Goal: Use online tool/utility: Utilize a website feature to perform a specific function

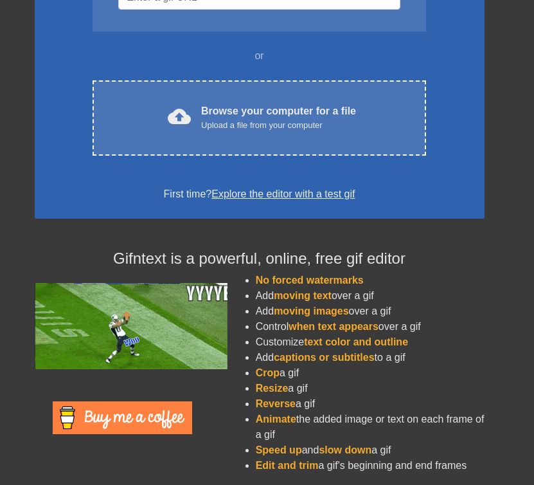
scroll to position [201, 0]
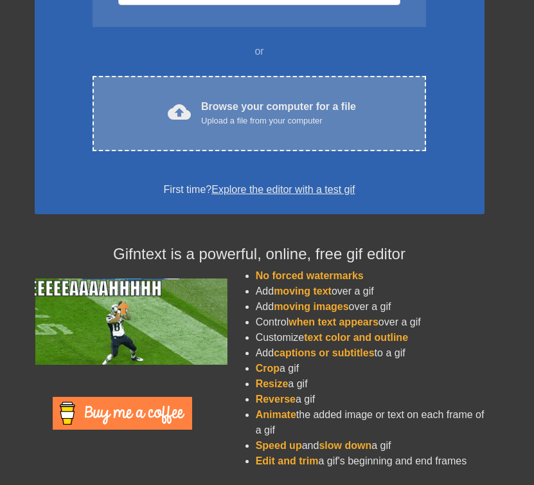
click at [238, 120] on div "Upload a file from your computer" at bounding box center [278, 120] width 155 height 13
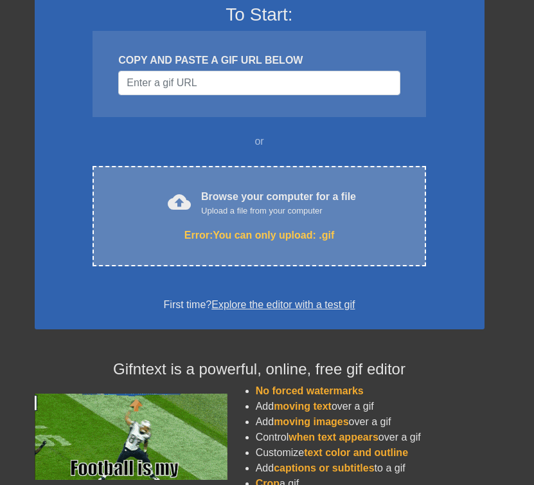
scroll to position [8, 0]
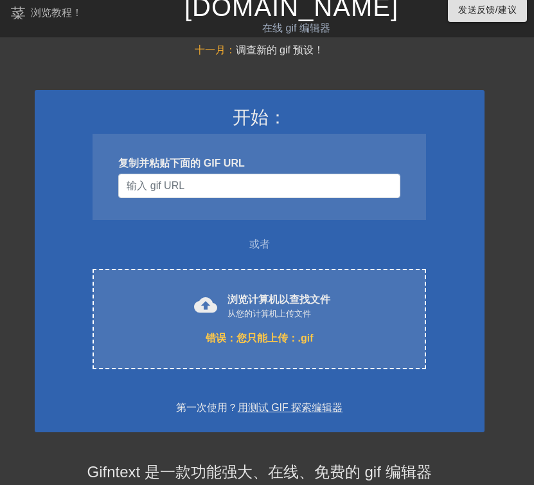
click at [466, 178] on div "开始： 复制并粘贴下面的 GIF URL 或者 cloud_upload 浏览计算机以查找文件 从您的计算机上传文件 错误： 您只能上传：.gif Choos…" at bounding box center [260, 261] width 450 height 342
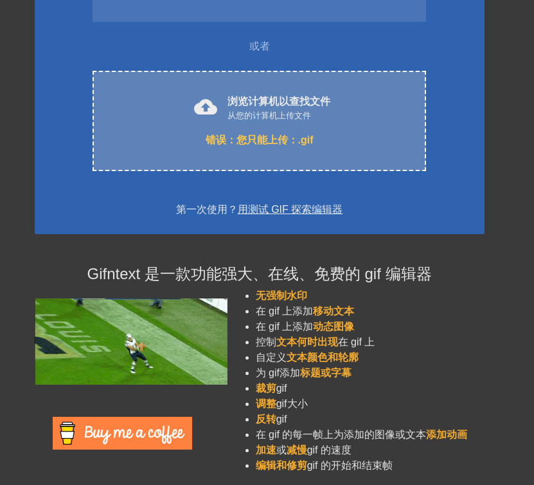
scroll to position [211, 0]
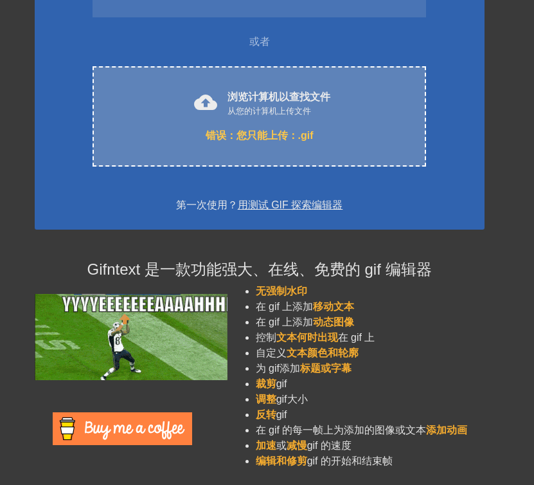
click at [247, 130] on font "您只能上传：.gif" at bounding box center [274, 135] width 77 height 11
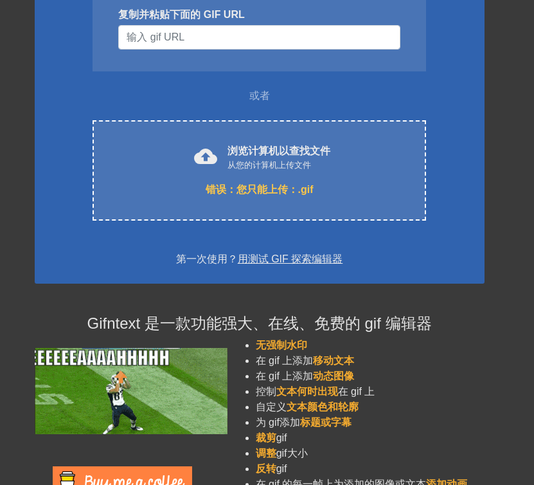
scroll to position [18, 0]
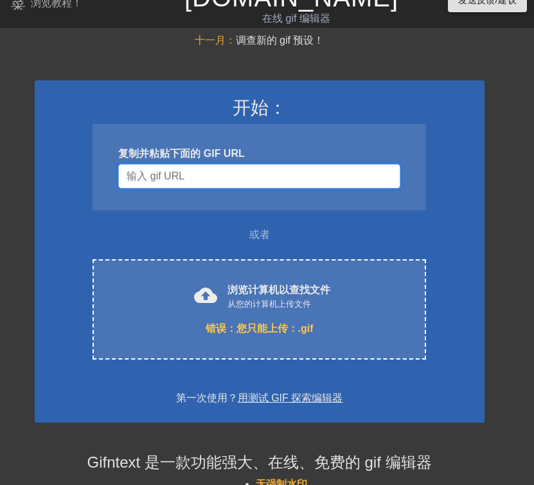
click at [235, 179] on input "用户名" at bounding box center [258, 176] width 281 height 24
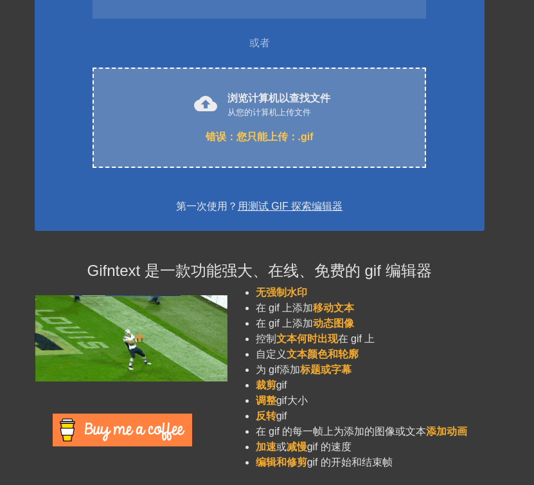
scroll to position [211, 0]
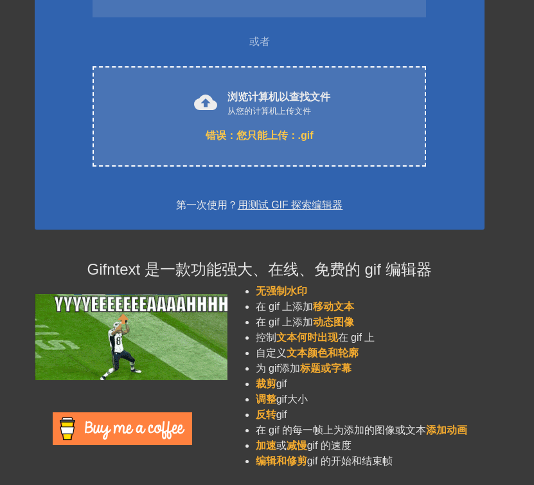
click at [343, 306] on font "移动文本" at bounding box center [333, 306] width 41 height 11
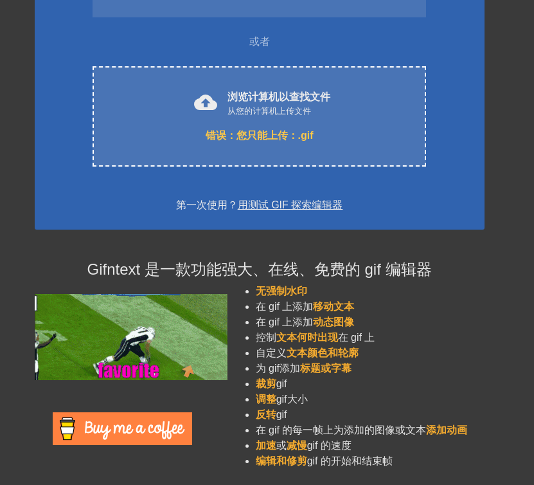
click at [334, 306] on font "移动文本" at bounding box center [333, 306] width 41 height 11
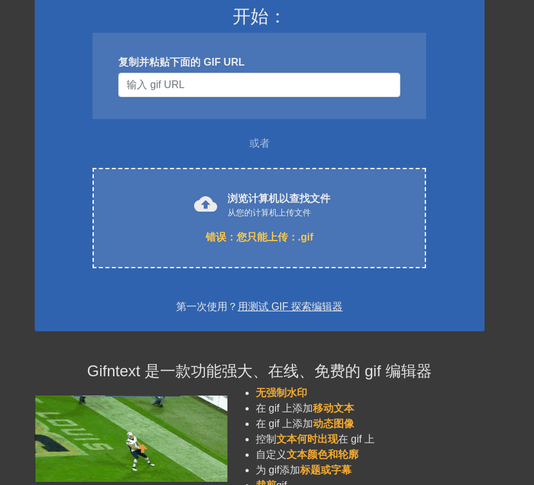
scroll to position [0, 0]
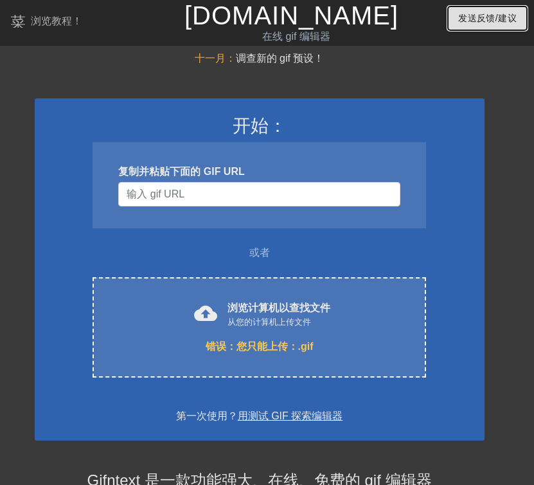
click at [460, 28] on button "发送反馈/建议" at bounding box center [487, 18] width 79 height 24
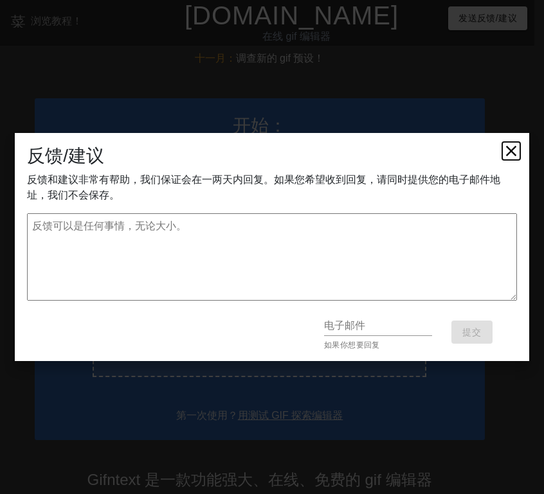
click at [508, 150] on icon at bounding box center [511, 151] width 18 height 18
type textarea "x"
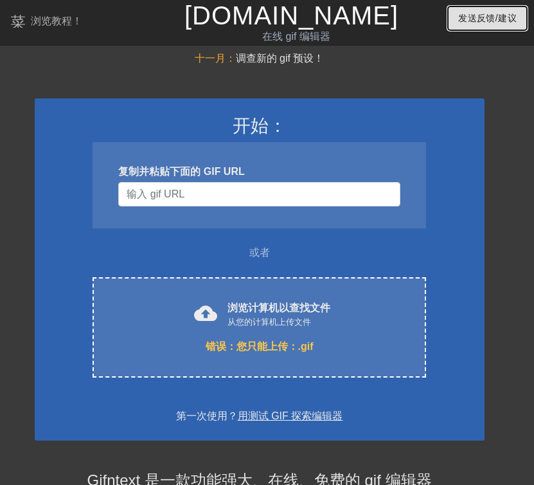
scroll to position [211, 0]
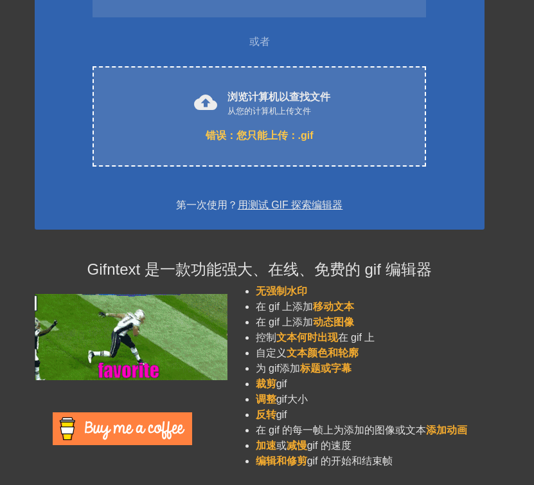
click at [111, 426] on img at bounding box center [122, 428] width 139 height 33
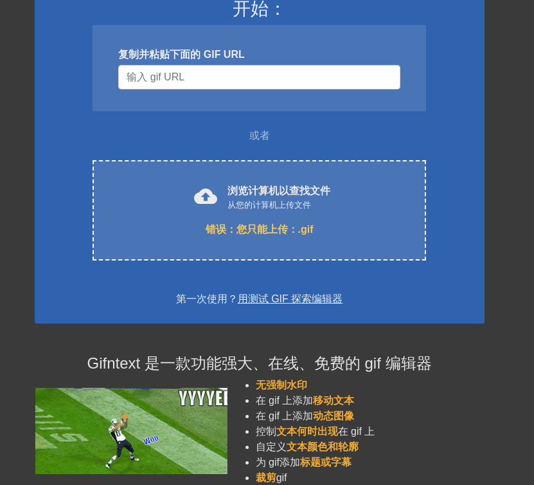
scroll to position [18, 0]
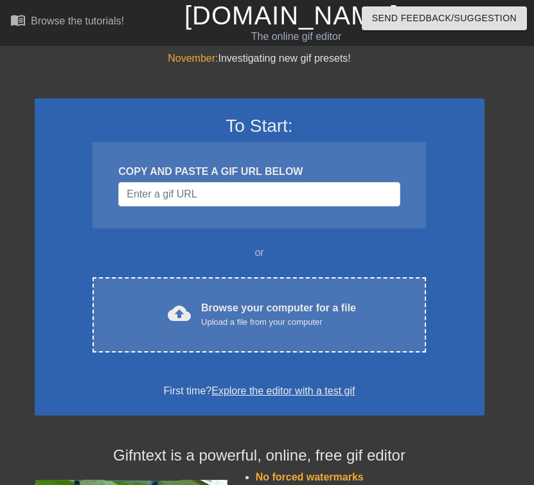
scroll to position [18, 0]
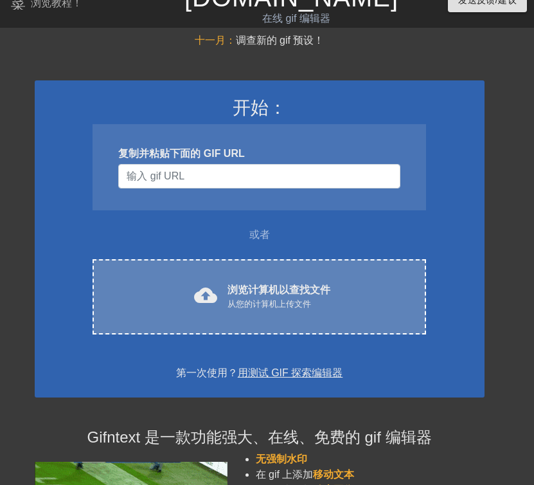
click at [289, 310] on div "cloud_upload 浏览计算机以查找文件 从您的计算机上传文件" at bounding box center [259, 296] width 279 height 29
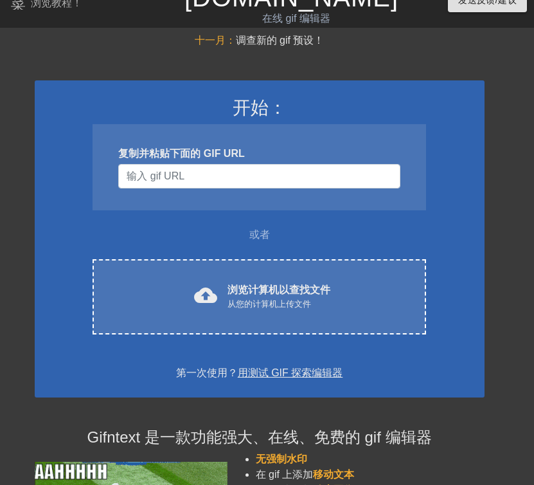
click at [284, 375] on font "用测试 GIF 探索编辑器" at bounding box center [290, 372] width 105 height 11
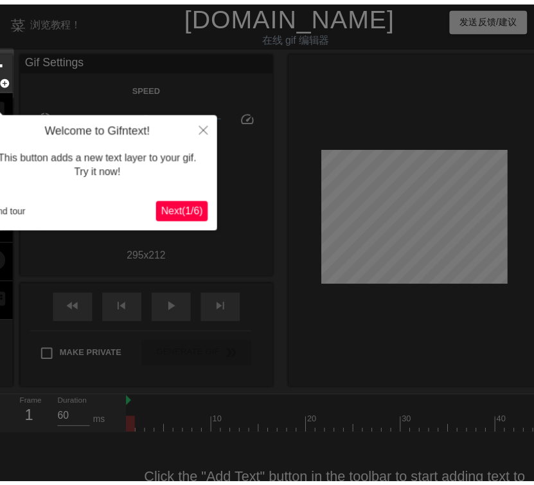
scroll to position [31, 0]
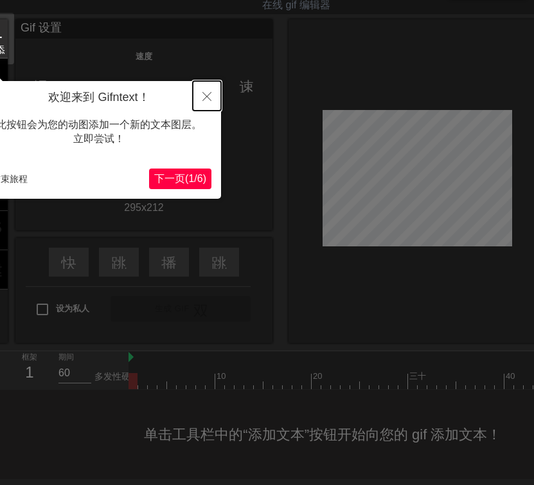
click at [207, 99] on icon "关闭" at bounding box center [206, 96] width 9 height 9
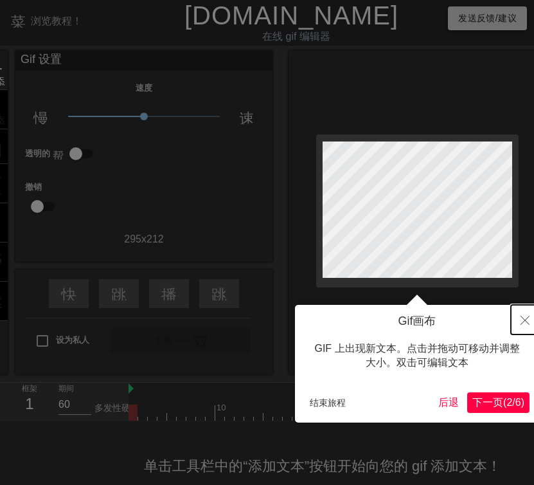
click at [521, 316] on button "关闭" at bounding box center [525, 320] width 28 height 30
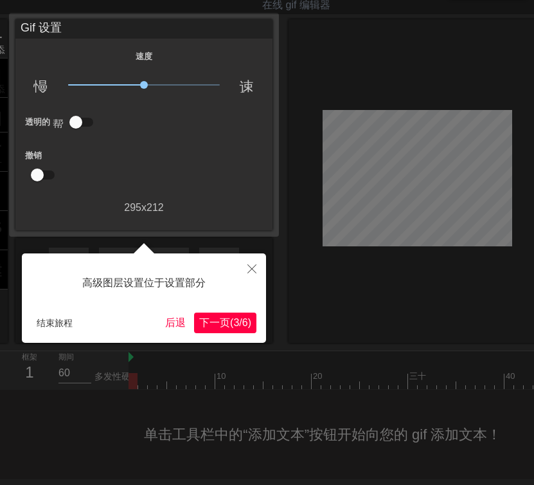
click at [233, 324] on font "3" at bounding box center [236, 322] width 6 height 11
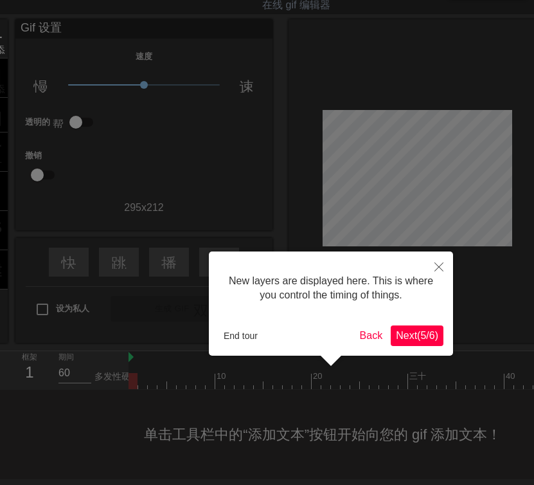
scroll to position [11, 0]
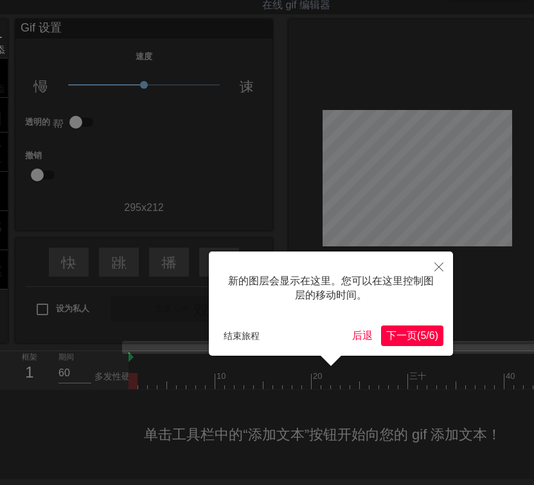
click at [389, 333] on font "下一页" at bounding box center [401, 335] width 31 height 11
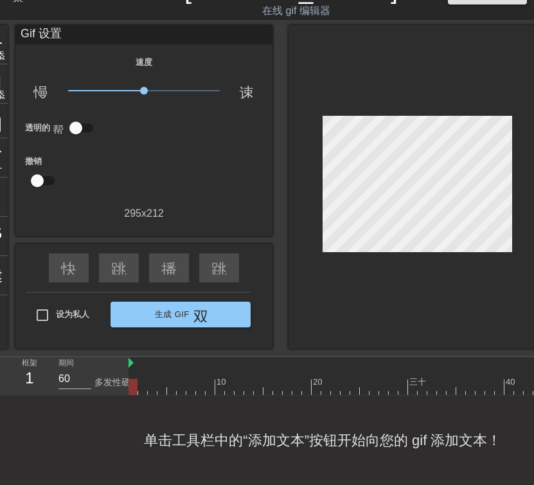
scroll to position [0, 0]
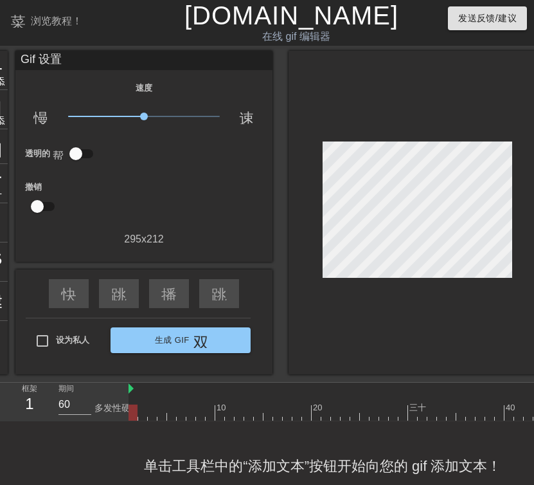
click at [57, 11] on div "菜单书 浏览教程！" at bounding box center [92, 22] width 165 height 44
click at [21, 19] on font "菜单书" at bounding box center [33, 19] width 46 height 15
click at [15, 21] on font "菜单书" at bounding box center [33, 19] width 46 height 15
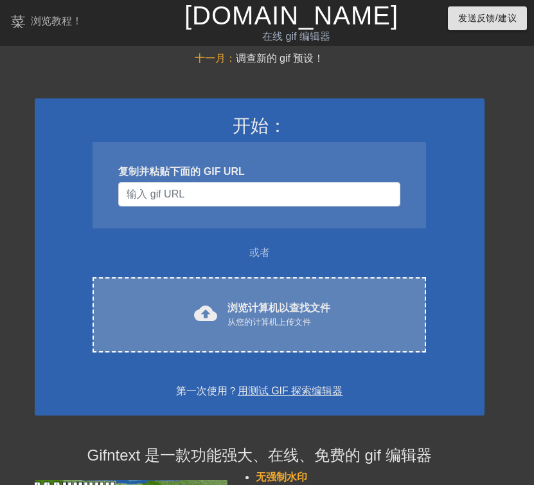
click at [242, 317] on font "从您的计算机上传文件" at bounding box center [269, 322] width 84 height 10
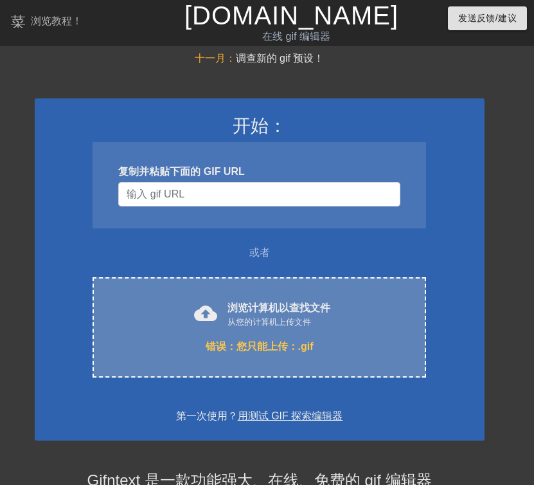
click at [269, 347] on font "您只能上传：.gif" at bounding box center [274, 346] width 77 height 11
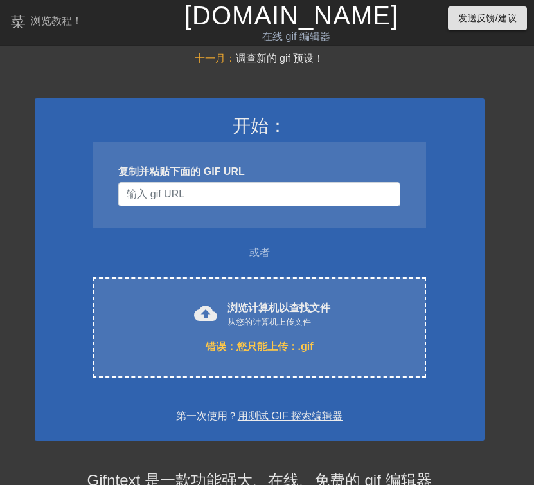
drag, startPoint x: 13, startPoint y: 63, endPoint x: 31, endPoint y: 84, distance: 28.2
click at [13, 63] on div "十一月： 调查新的 gif 预设！ 开始： 复制并粘贴下面的 GIF URL 或者 cloud_upload 浏览计算机以查找文件 从您的计算机上传文件 错误…" at bounding box center [267, 370] width 534 height 639
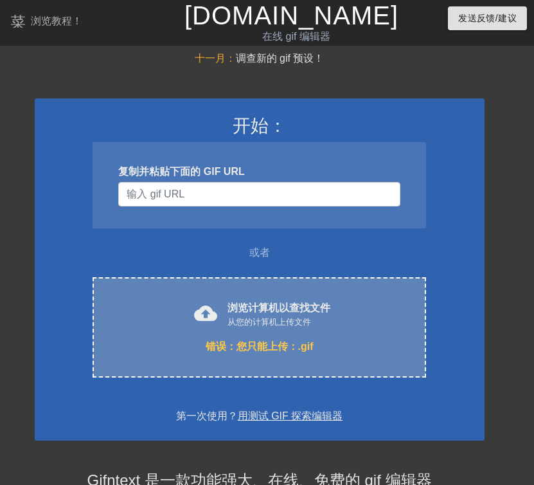
click at [251, 343] on font "您只能上传：.gif" at bounding box center [274, 346] width 77 height 11
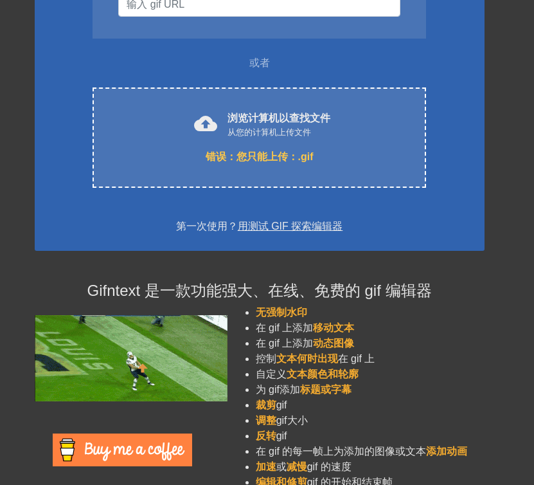
scroll to position [193, 0]
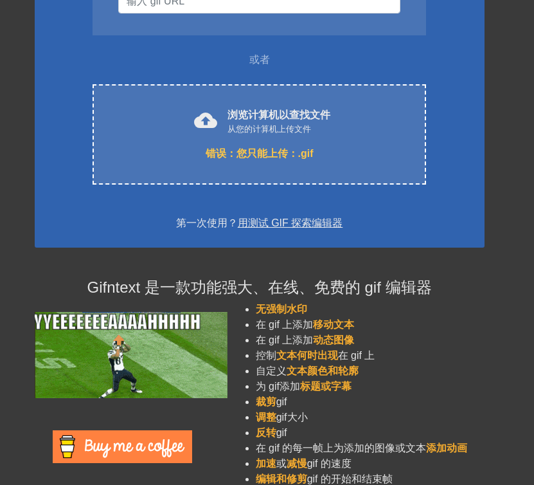
click at [251, 195] on div "开始： 复制并粘贴下面的 GIF URL 或者 cloud_upload 浏览计算机以查找文件 从您的计算机上传文件 错误： 您只能上传：.gif Choos…" at bounding box center [260, 77] width 450 height 342
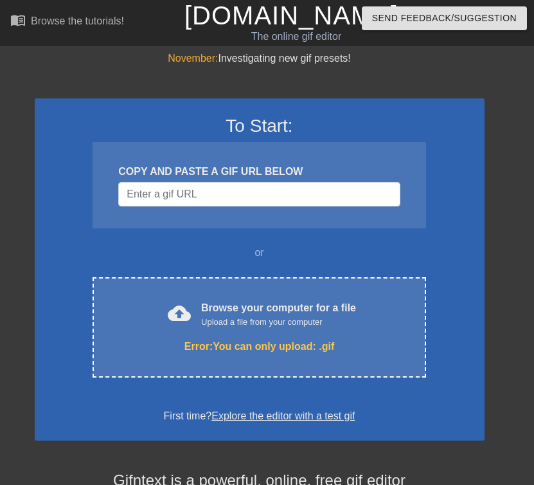
drag, startPoint x: 12, startPoint y: 71, endPoint x: 40, endPoint y: 43, distance: 40.0
click at [12, 71] on div "November: Investigating new gif presets! To Start: COPY AND PASTE A GIF URL BEL…" at bounding box center [267, 378] width 534 height 654
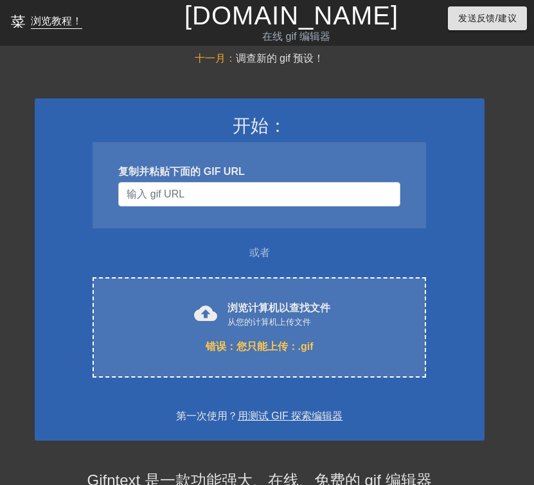
click at [32, 17] on font "浏览教程！" at bounding box center [56, 20] width 51 height 11
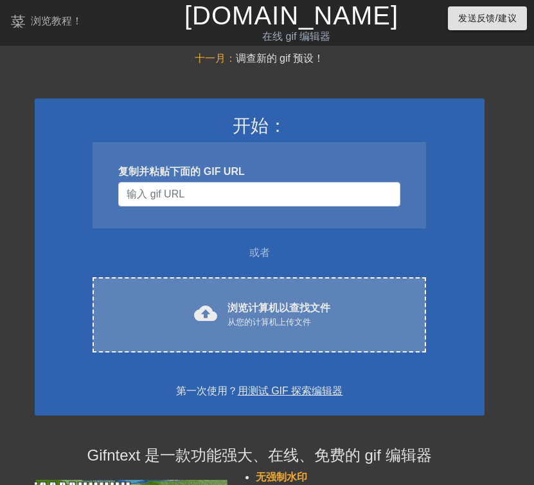
click at [275, 308] on font "浏览计算机以查找文件" at bounding box center [278, 307] width 103 height 11
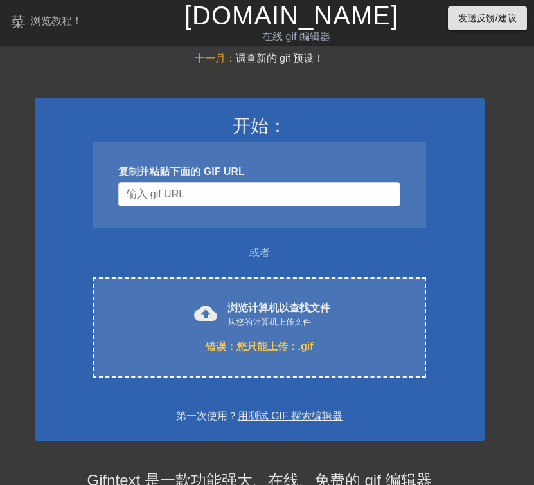
click at [136, 467] on div "开始： 复制并粘贴下面的 GIF URL 或者 cloud_upload 浏览计算机以查找文件 从您的计算机上传文件 错误： 您只能上传：.gif Choos…" at bounding box center [260, 377] width 450 height 623
